Goal: Transaction & Acquisition: Purchase product/service

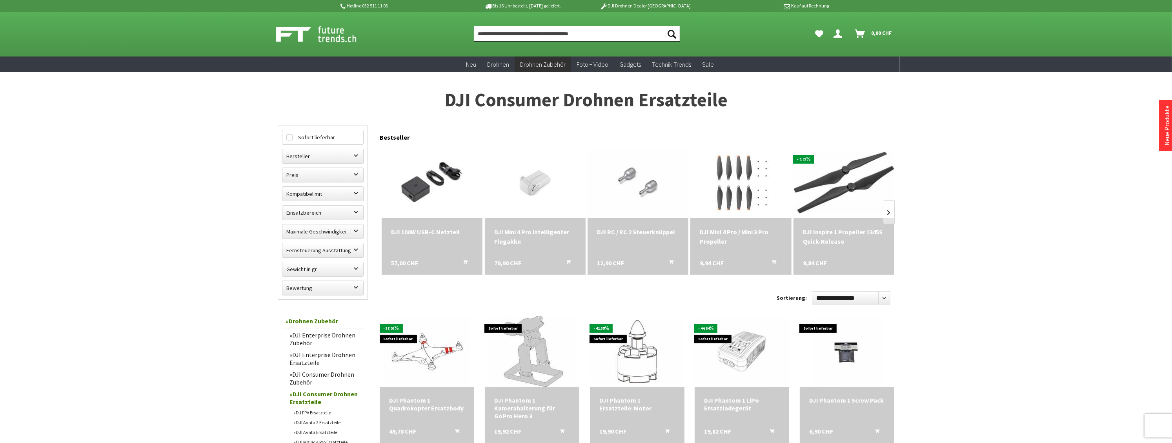
click at [592, 33] on input "Produkt, Marke, Kategorie, EAN, Artikelnummer…" at bounding box center [577, 34] width 206 height 16
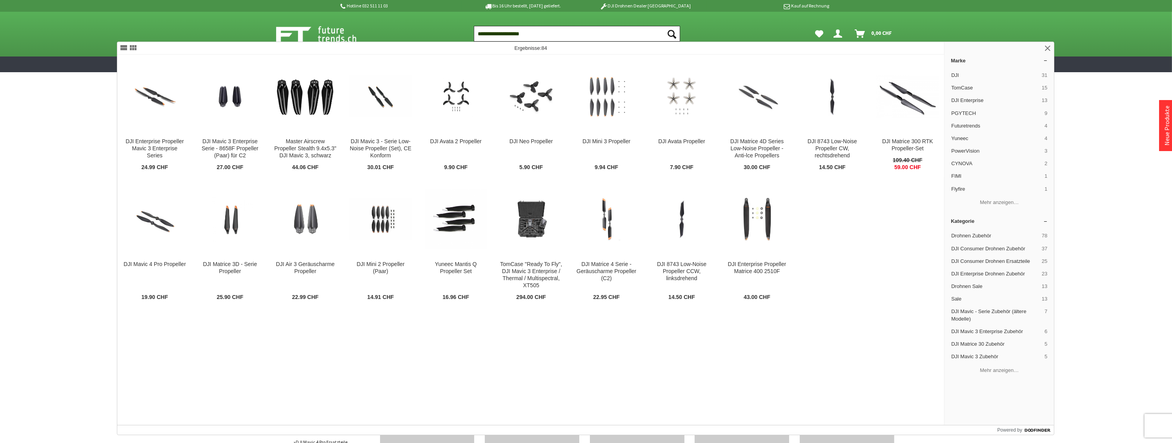
type input "**********"
click at [664, 26] on button "Suchen" at bounding box center [672, 34] width 16 height 16
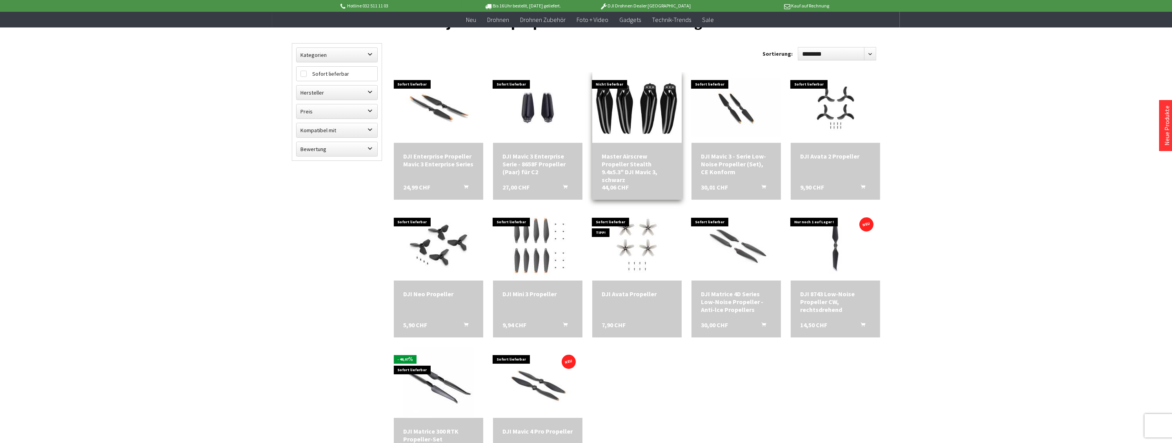
scroll to position [78, 0]
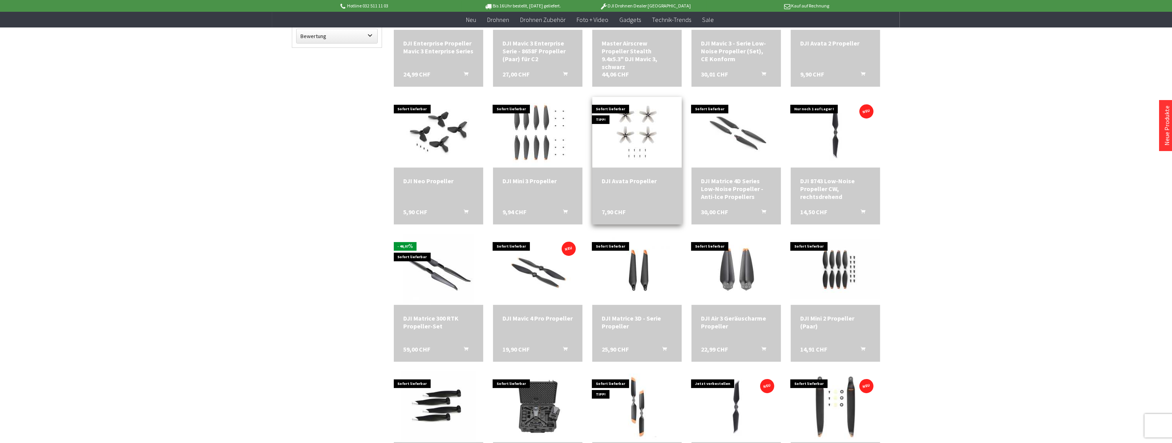
scroll to position [196, 0]
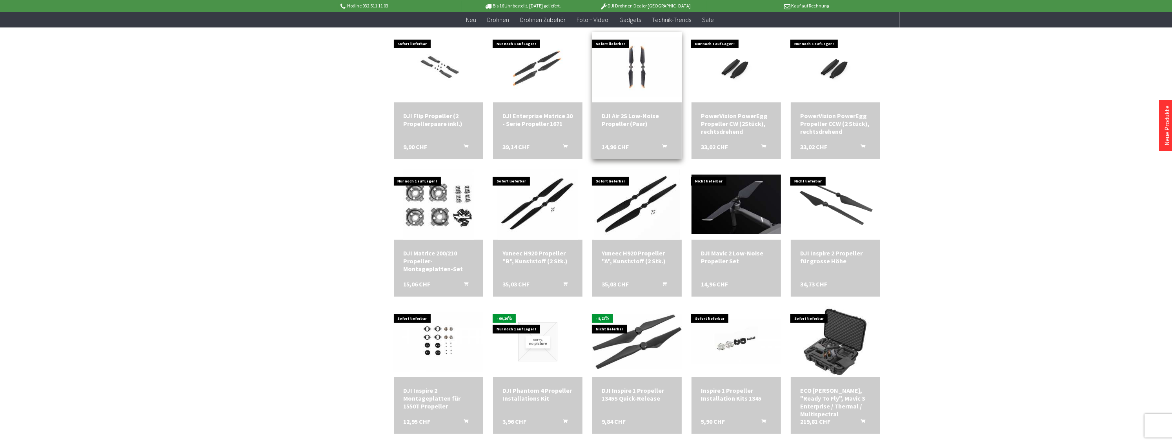
scroll to position [667, 0]
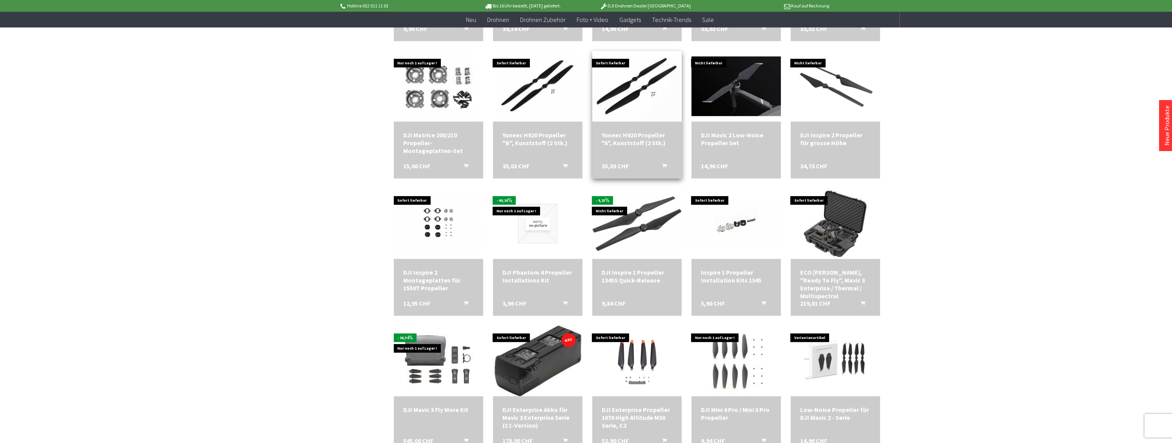
scroll to position [823, 0]
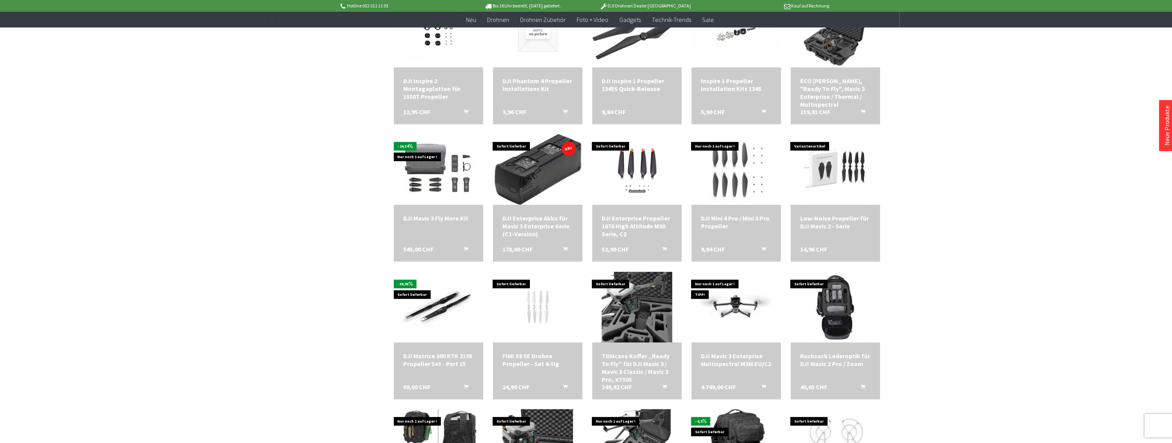
scroll to position [1019, 0]
